Goal: Find specific page/section: Find specific page/section

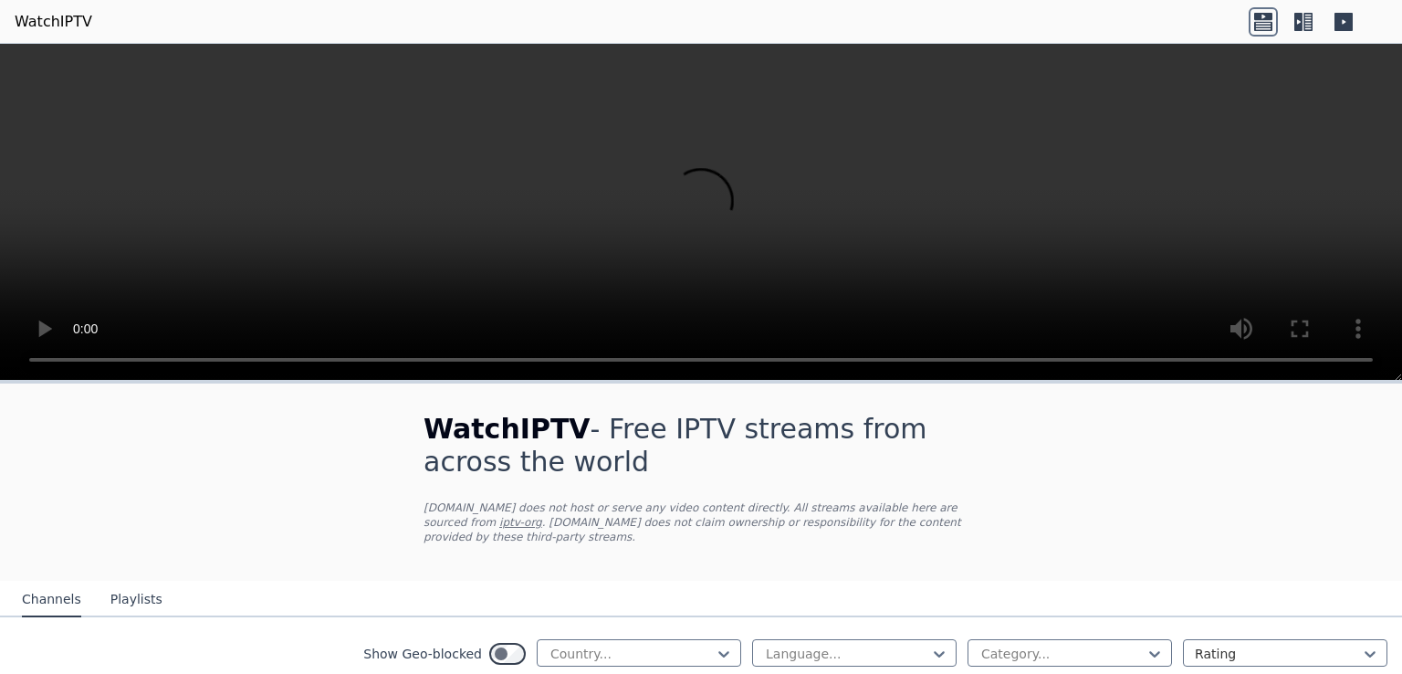
scroll to position [296, 0]
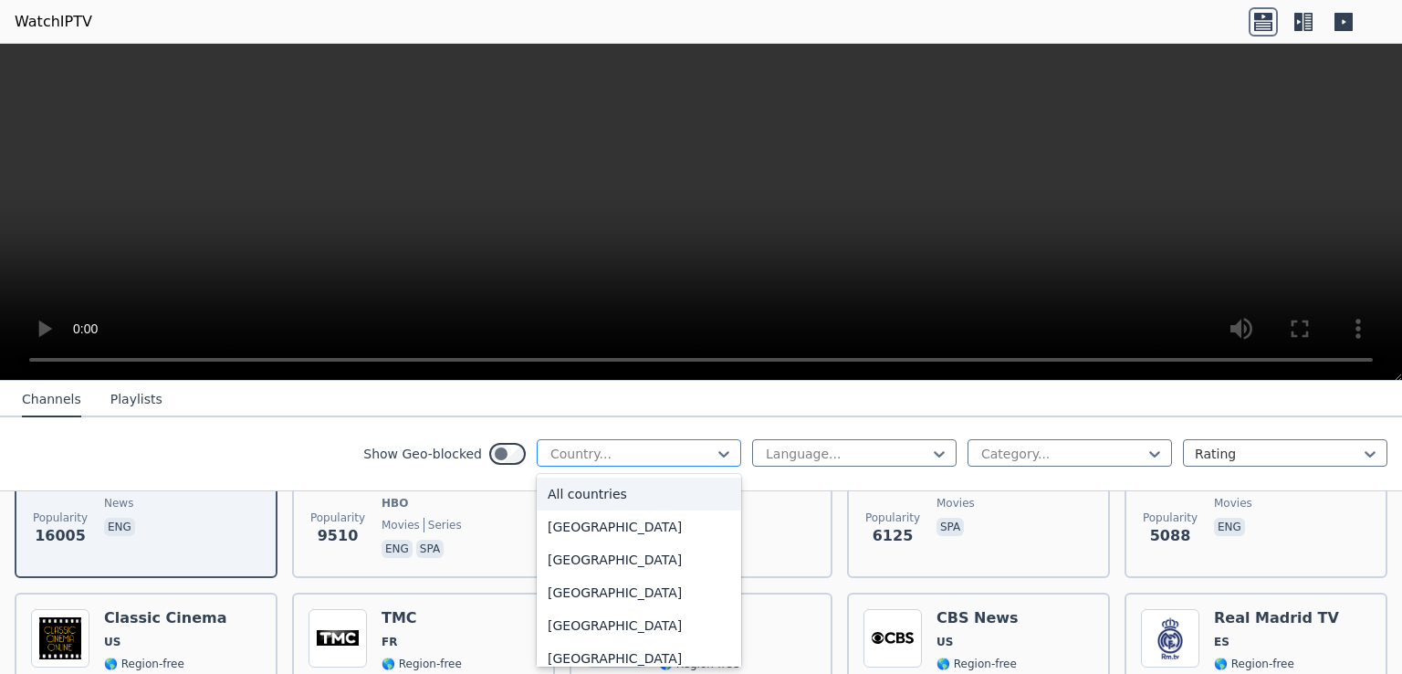
click at [605, 448] on div at bounding box center [632, 454] width 166 height 18
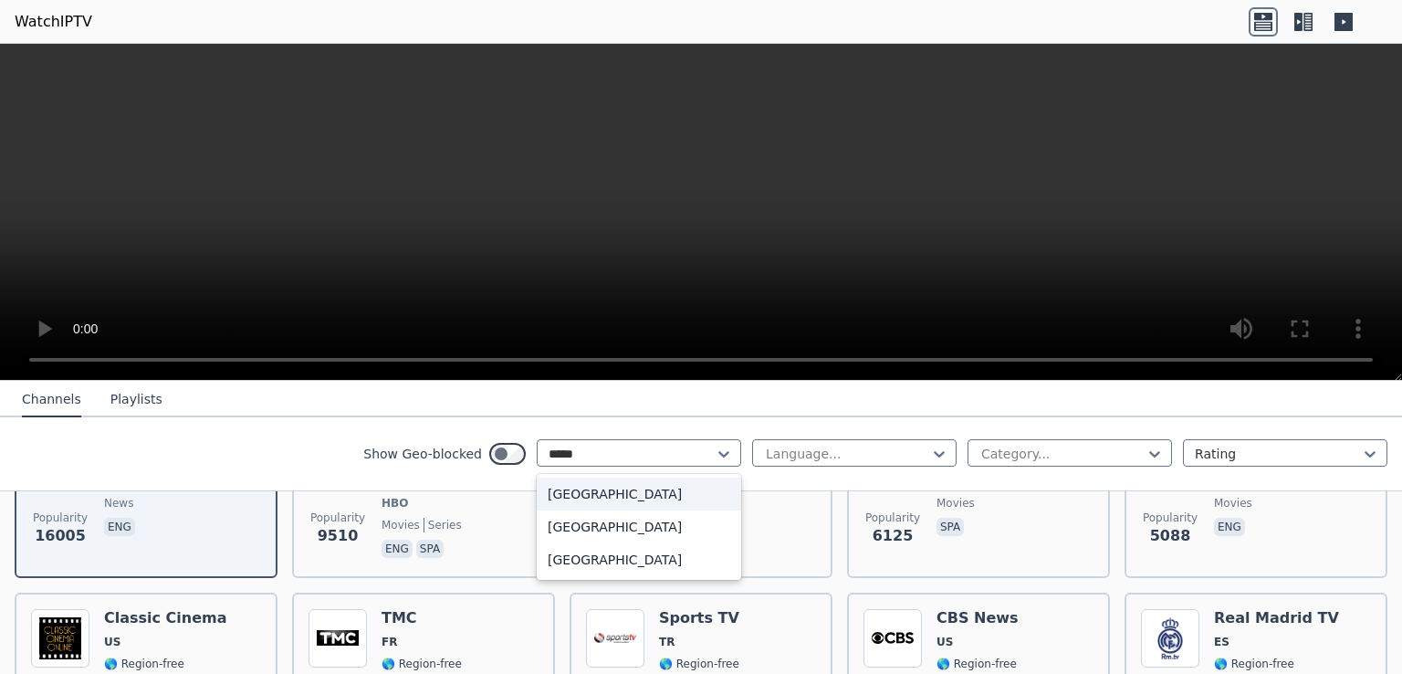
type input "******"
click at [593, 560] on div "[GEOGRAPHIC_DATA]" at bounding box center [639, 559] width 204 height 33
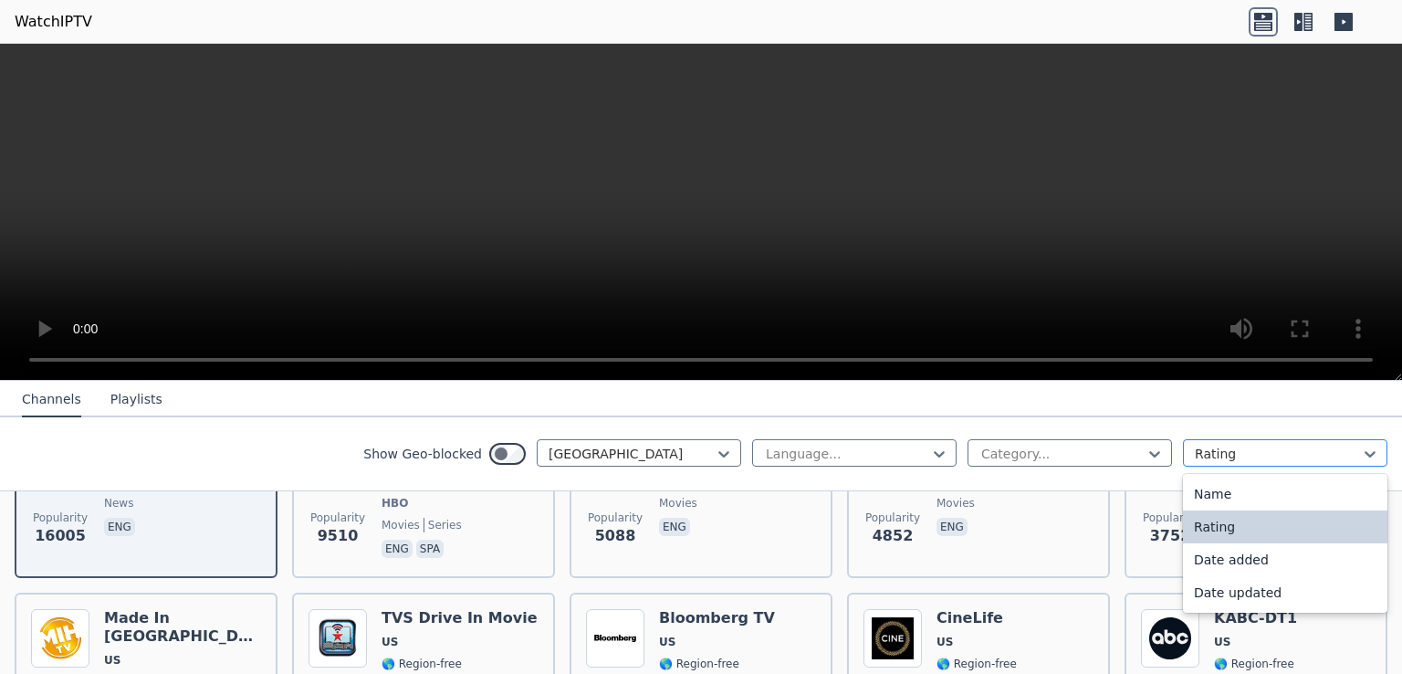
click at [1183, 454] on div "Rating" at bounding box center [1285, 452] width 204 height 27
click at [1203, 496] on div "Name" at bounding box center [1285, 493] width 204 height 33
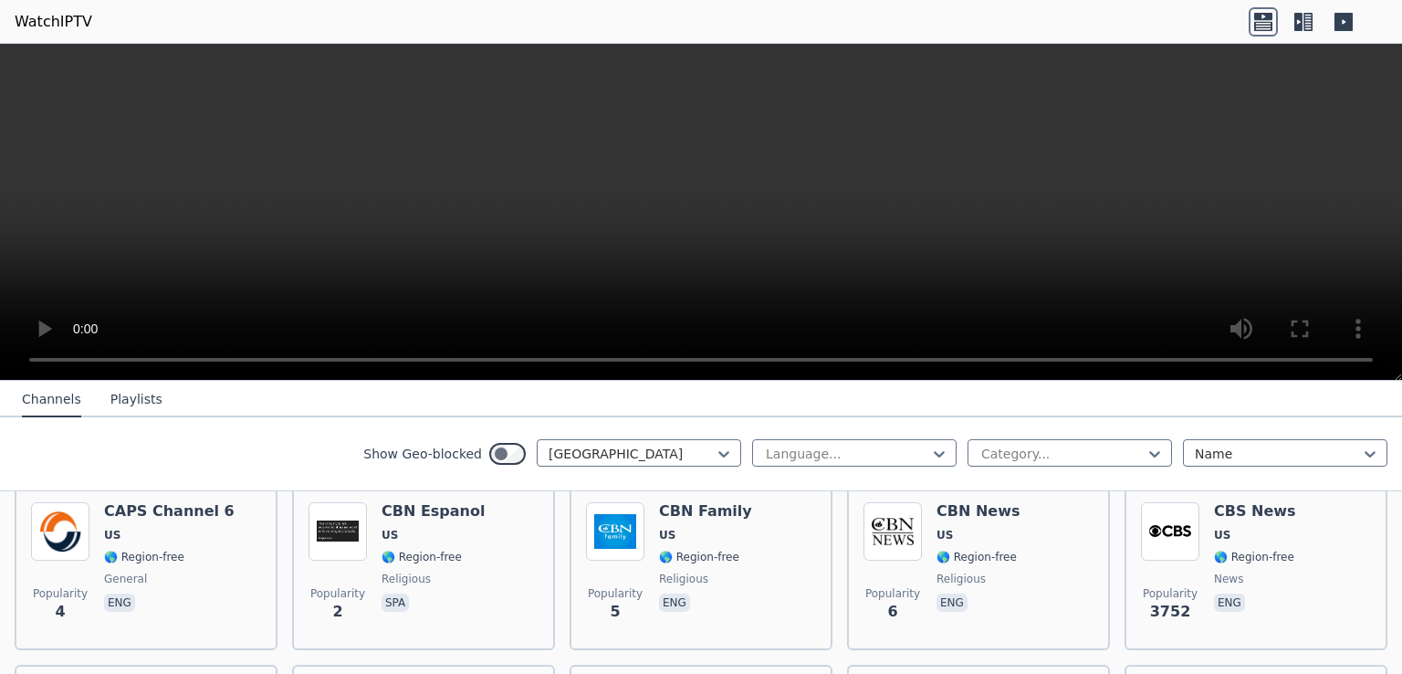
scroll to position [9103, 0]
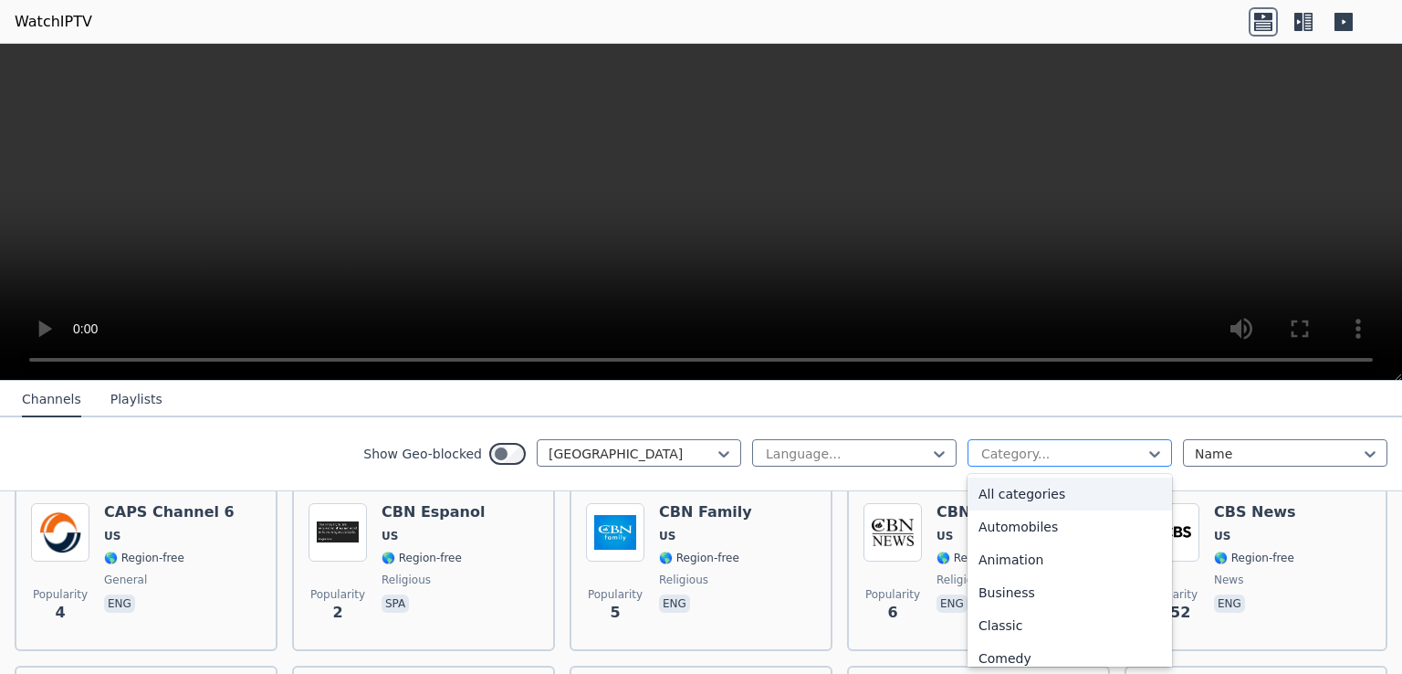
click at [1072, 445] on div at bounding box center [1063, 454] width 166 height 18
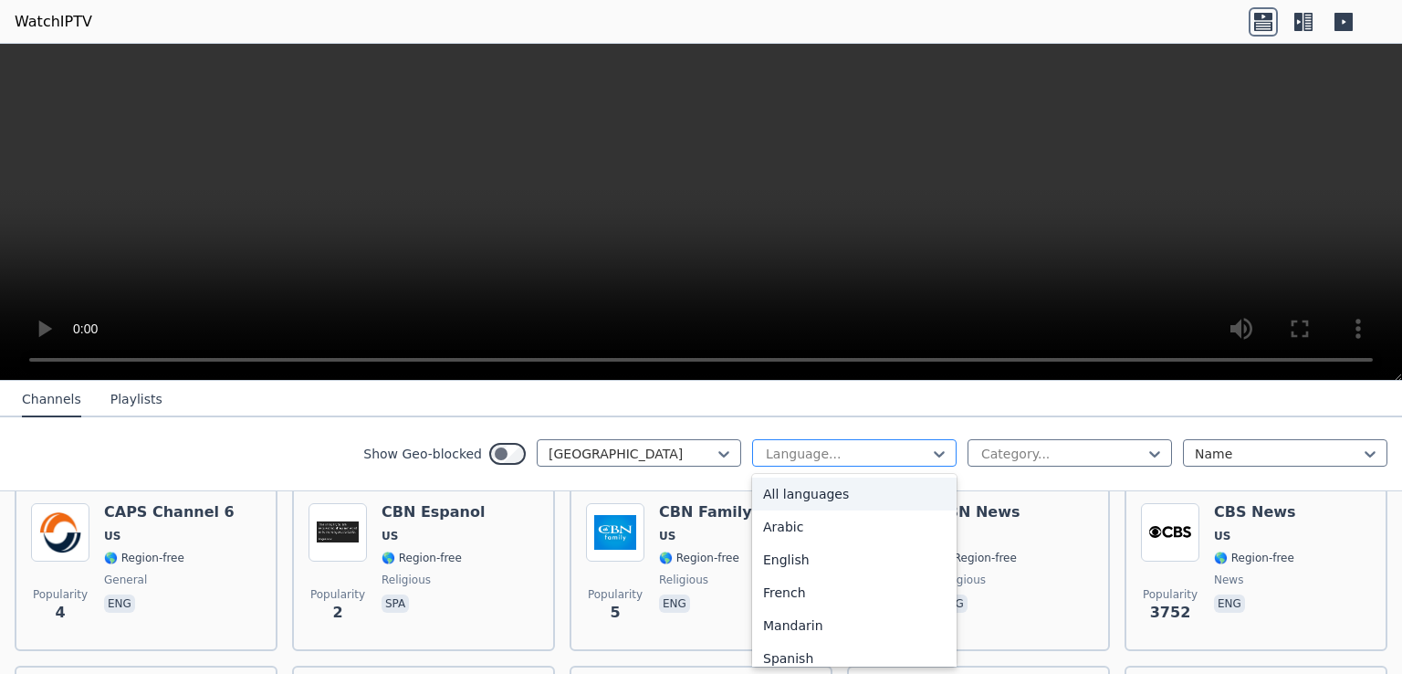
click at [880, 463] on div "Language..." at bounding box center [854, 452] width 204 height 27
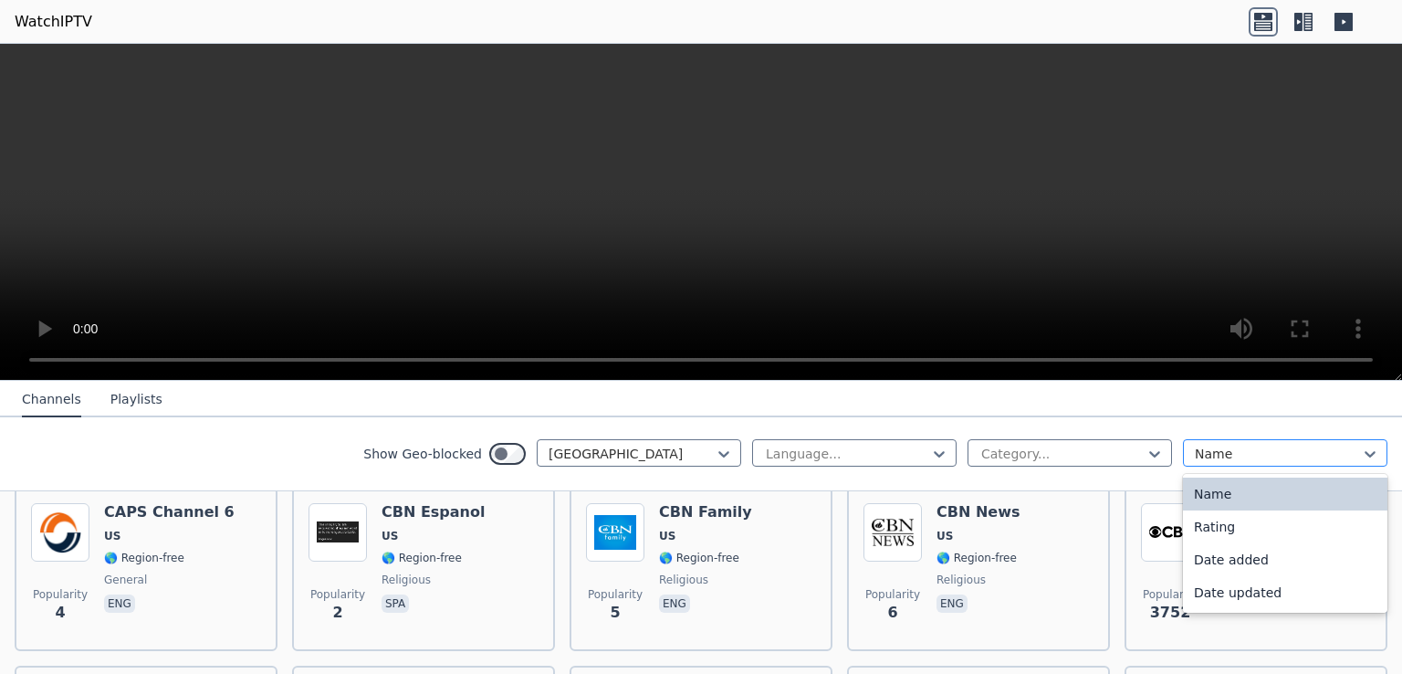
click at [1212, 451] on div at bounding box center [1278, 454] width 166 height 18
click at [237, 467] on div "Show Geo-blocked [GEOGRAPHIC_DATA] Language... Category... 4 results available.…" at bounding box center [701, 454] width 1402 height 74
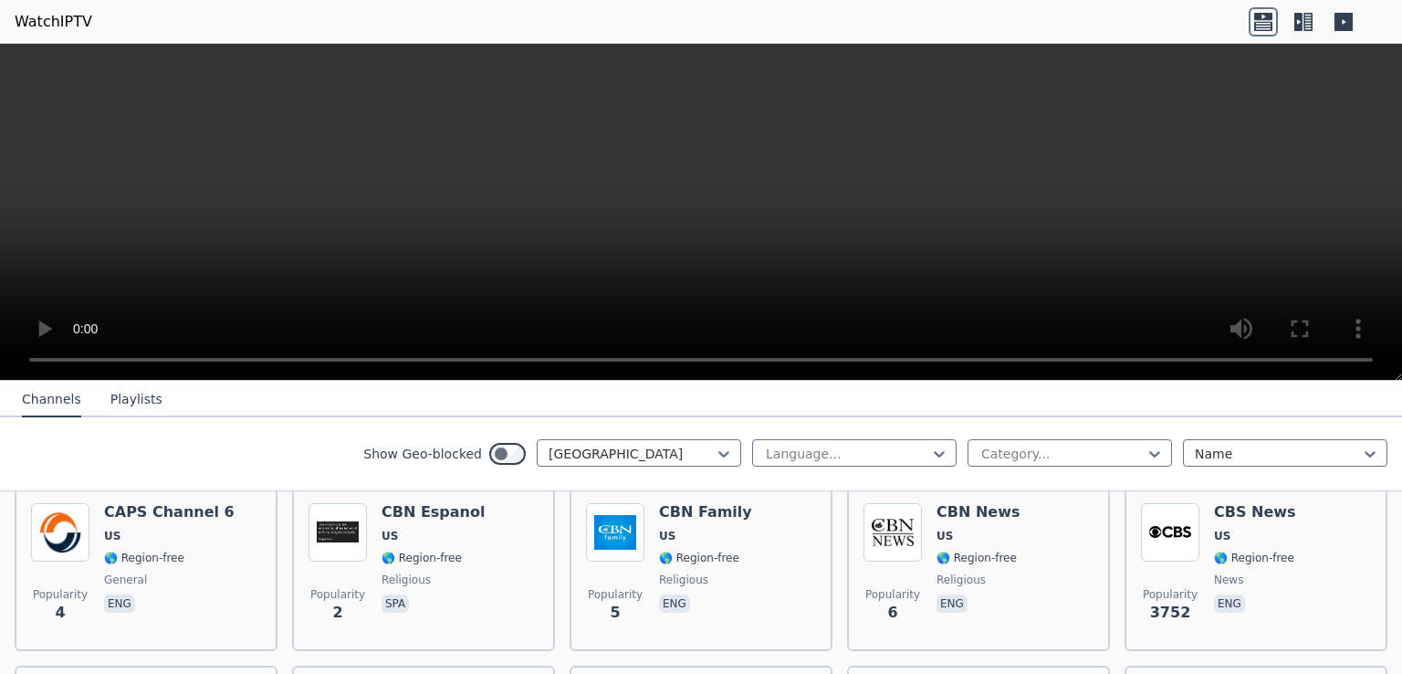
click at [573, 467] on div "Show Geo-blocked [GEOGRAPHIC_DATA] Language... Category... Name" at bounding box center [701, 454] width 1402 height 74
click at [785, 472] on div "Show Geo-blocked [GEOGRAPHIC_DATA] Language... Category... Name" at bounding box center [701, 454] width 1402 height 74
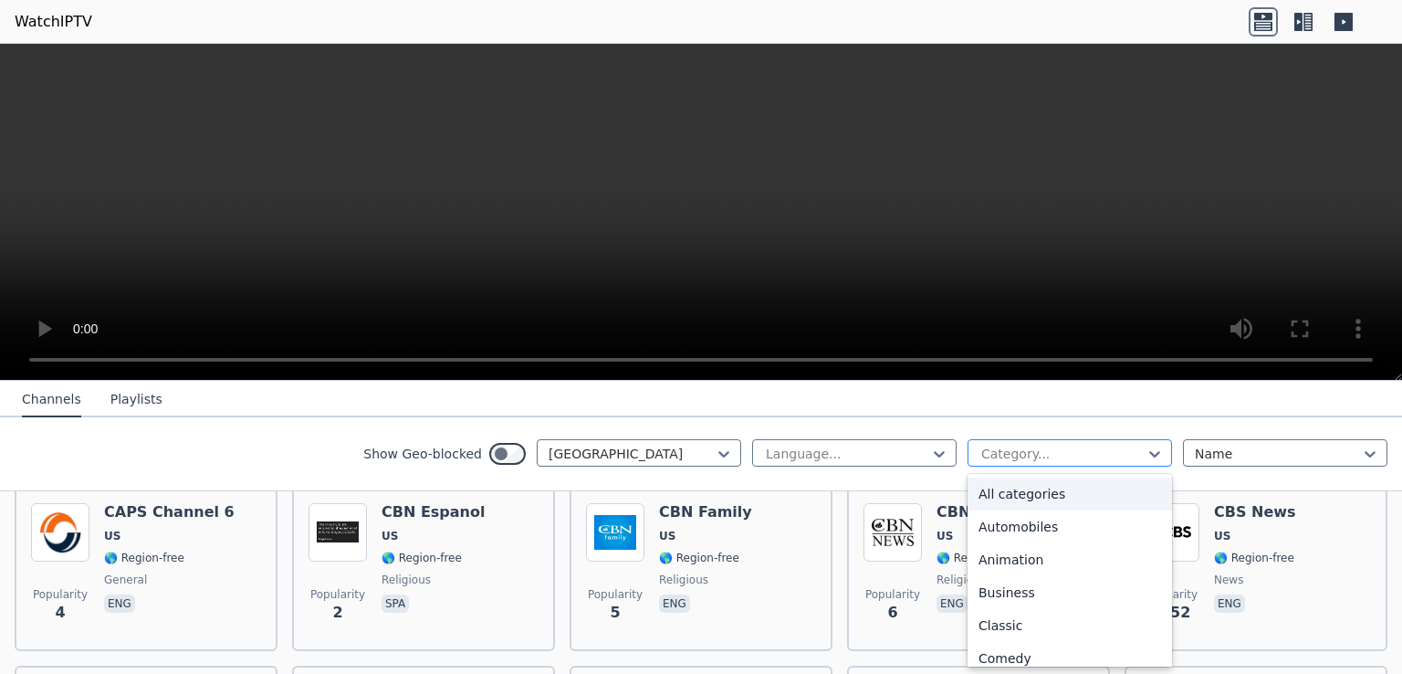
click at [985, 449] on div at bounding box center [1063, 454] width 166 height 18
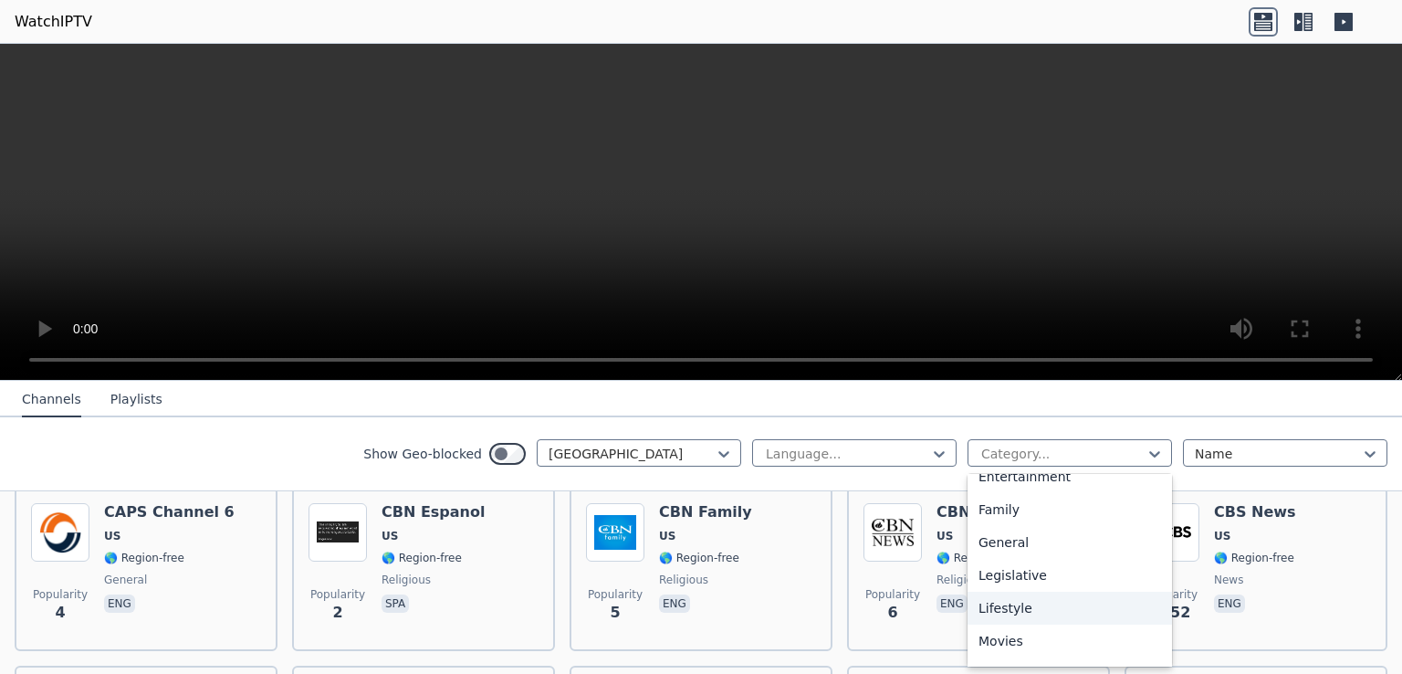
scroll to position [338, 0]
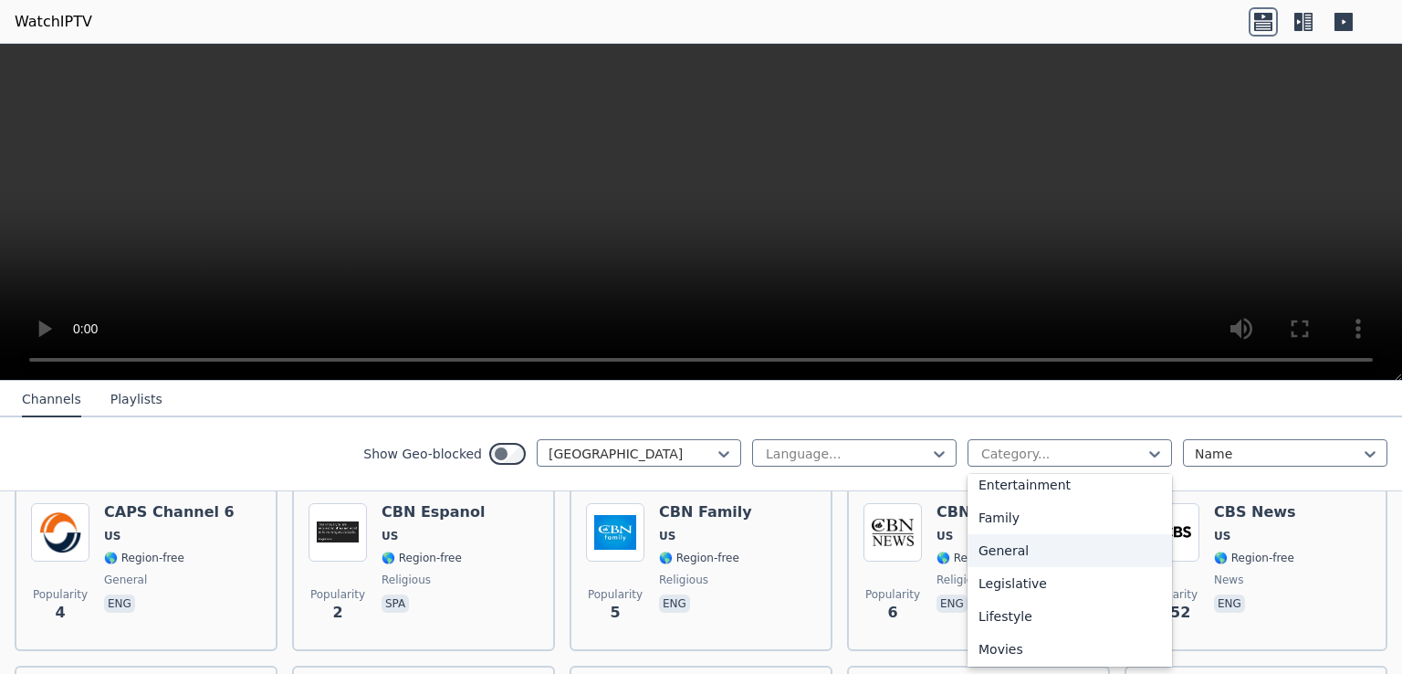
click at [1002, 539] on div "General" at bounding box center [1070, 550] width 204 height 33
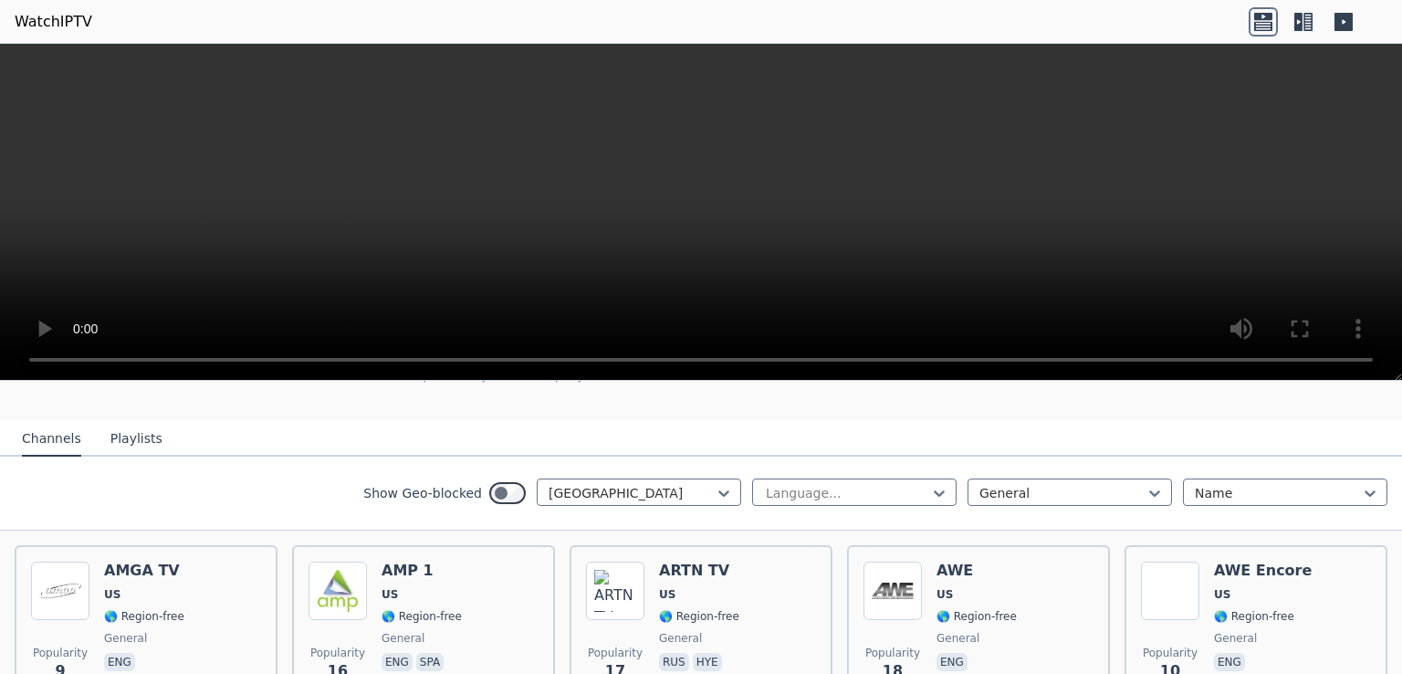
scroll to position [147, 0]
